Goal: Find specific page/section: Find specific page/section

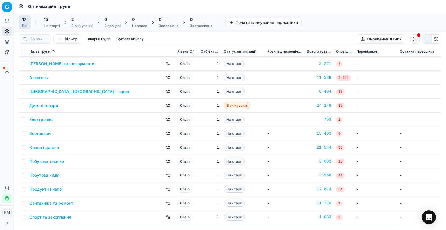
click at [72, 60] on div "[PERSON_NAME] та інструменти" at bounding box center [101, 63] width 144 height 9
click at [73, 63] on link "[PERSON_NAME] та інструменти" at bounding box center [61, 64] width 65 height 6
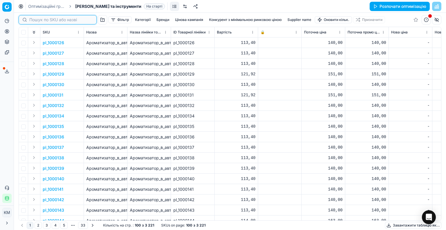
click at [35, 21] on input at bounding box center [61, 20] width 64 height 6
paste input "1188260"
type input "1188260"
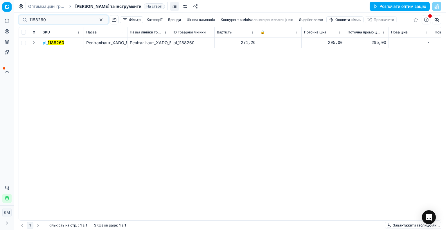
click at [49, 43] on mark "1188260" at bounding box center [56, 42] width 17 height 5
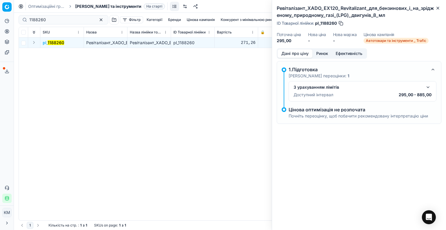
click at [430, 86] on button "button" at bounding box center [428, 87] width 7 height 7
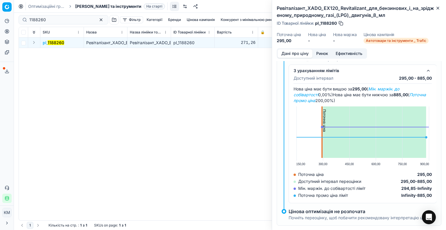
scroll to position [26, 0]
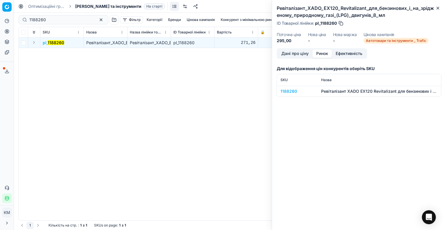
click at [325, 52] on button "Ринок" at bounding box center [322, 53] width 19 height 8
click at [293, 91] on div "1188260" at bounding box center [298, 91] width 34 height 6
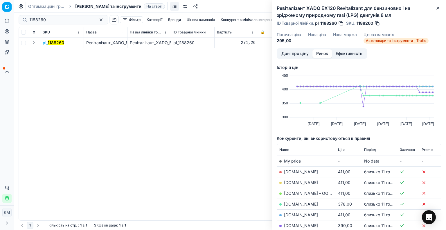
click at [307, 52] on button "Дані про ціну" at bounding box center [295, 53] width 35 height 8
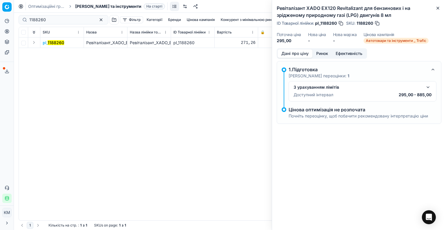
click at [433, 68] on button "button" at bounding box center [433, 69] width 7 height 7
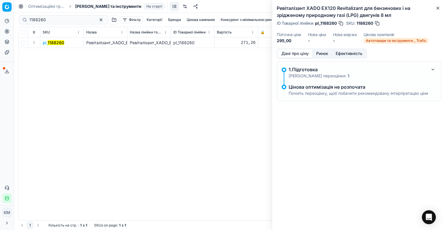
click at [434, 68] on button "button" at bounding box center [433, 69] width 7 height 7
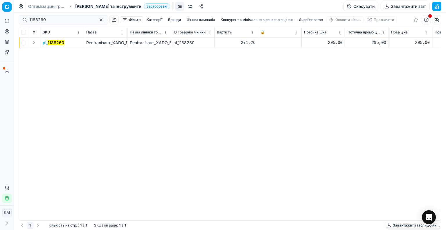
click at [60, 43] on mark "1188260" at bounding box center [56, 42] width 17 height 5
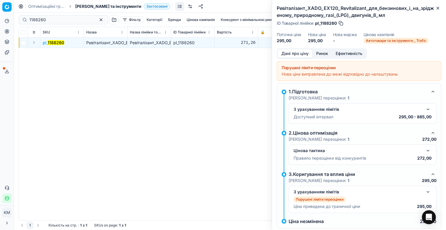
scroll to position [12, 0]
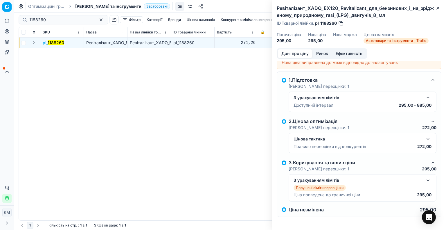
click at [425, 178] on button "button" at bounding box center [428, 180] width 7 height 7
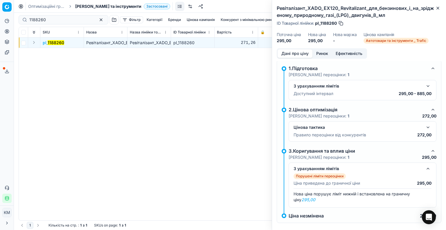
scroll to position [29, 0]
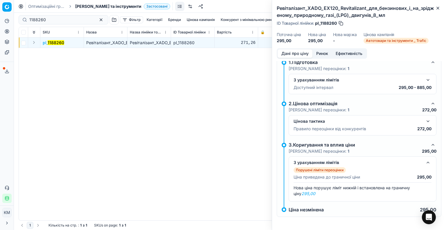
click at [425, 119] on button "button" at bounding box center [428, 121] width 7 height 7
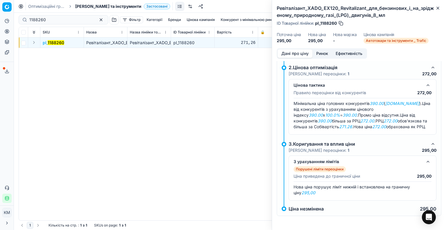
scroll to position [0, 0]
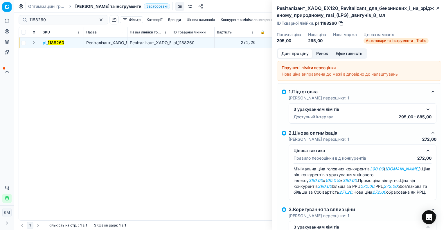
click at [425, 108] on button "button" at bounding box center [428, 109] width 7 height 7
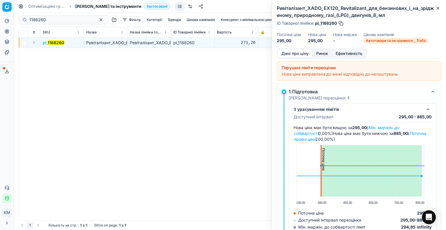
click at [318, 54] on button "Ринок" at bounding box center [322, 53] width 19 height 8
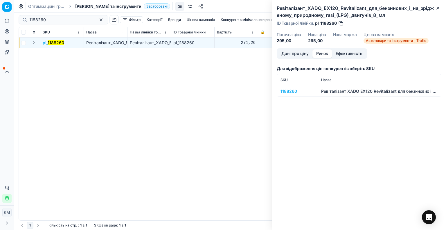
click at [288, 89] on div "1188260" at bounding box center [298, 91] width 34 height 6
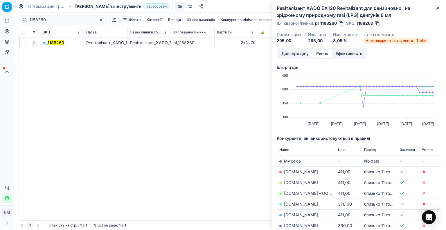
scroll to position [35, 0]
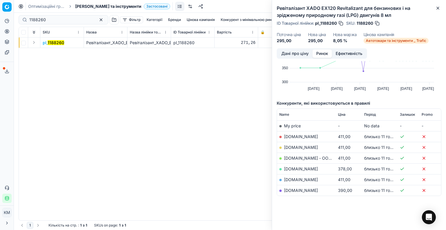
click at [229, 146] on div "pl_ 1188260 Ревіталізант_XADO_EX120_Revitalizant_для_бензинових_і_на_зрідженому…" at bounding box center [230, 128] width 422 height 183
drag, startPoint x: 64, startPoint y: 19, endPoint x: 0, endPoint y: 22, distance: 64.2
click at [0, 21] on div "Pricing platform Аналітика Цінова оптимізація Асортимент продукції Шаблони Серв…" at bounding box center [223, 115] width 446 height 230
paste input "45"
type input "1188245"
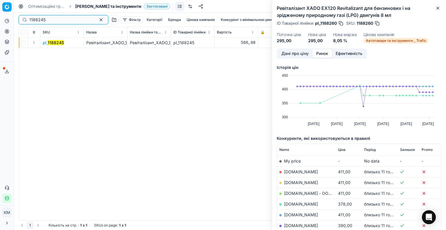
click at [65, 19] on input "1188245" at bounding box center [61, 20] width 64 height 6
click at [62, 42] on mark "1188245" at bounding box center [56, 42] width 16 height 5
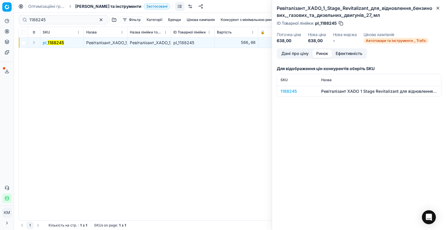
click at [293, 53] on button "Дані про ціну" at bounding box center [295, 53] width 35 height 8
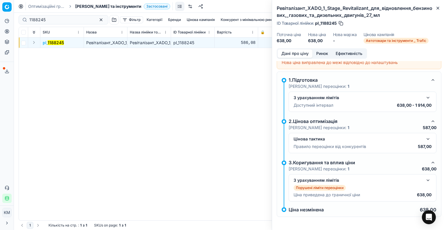
scroll to position [12, 0]
click at [425, 179] on button "button" at bounding box center [428, 180] width 7 height 7
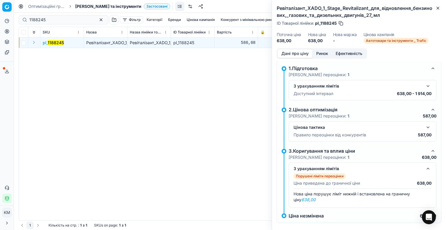
scroll to position [29, 0]
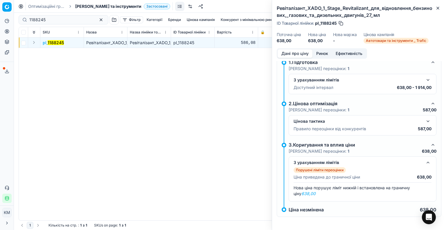
click at [425, 120] on button "button" at bounding box center [428, 121] width 7 height 7
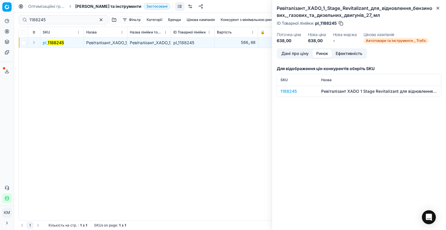
click at [327, 51] on button "Ринок" at bounding box center [322, 53] width 19 height 8
click at [286, 91] on div "1188245" at bounding box center [298, 91] width 34 height 6
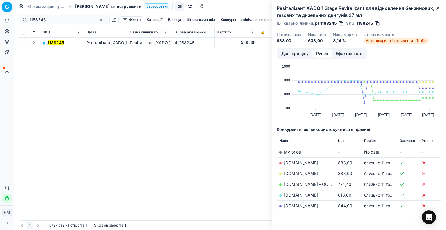
scroll to position [24, 0]
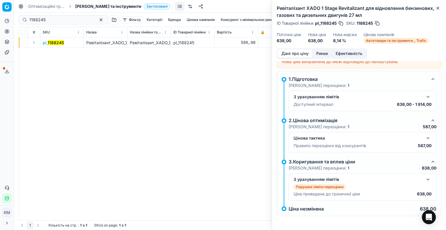
click at [290, 53] on button "Дані про ціну" at bounding box center [295, 53] width 35 height 8
